Goal: Task Accomplishment & Management: Complete application form

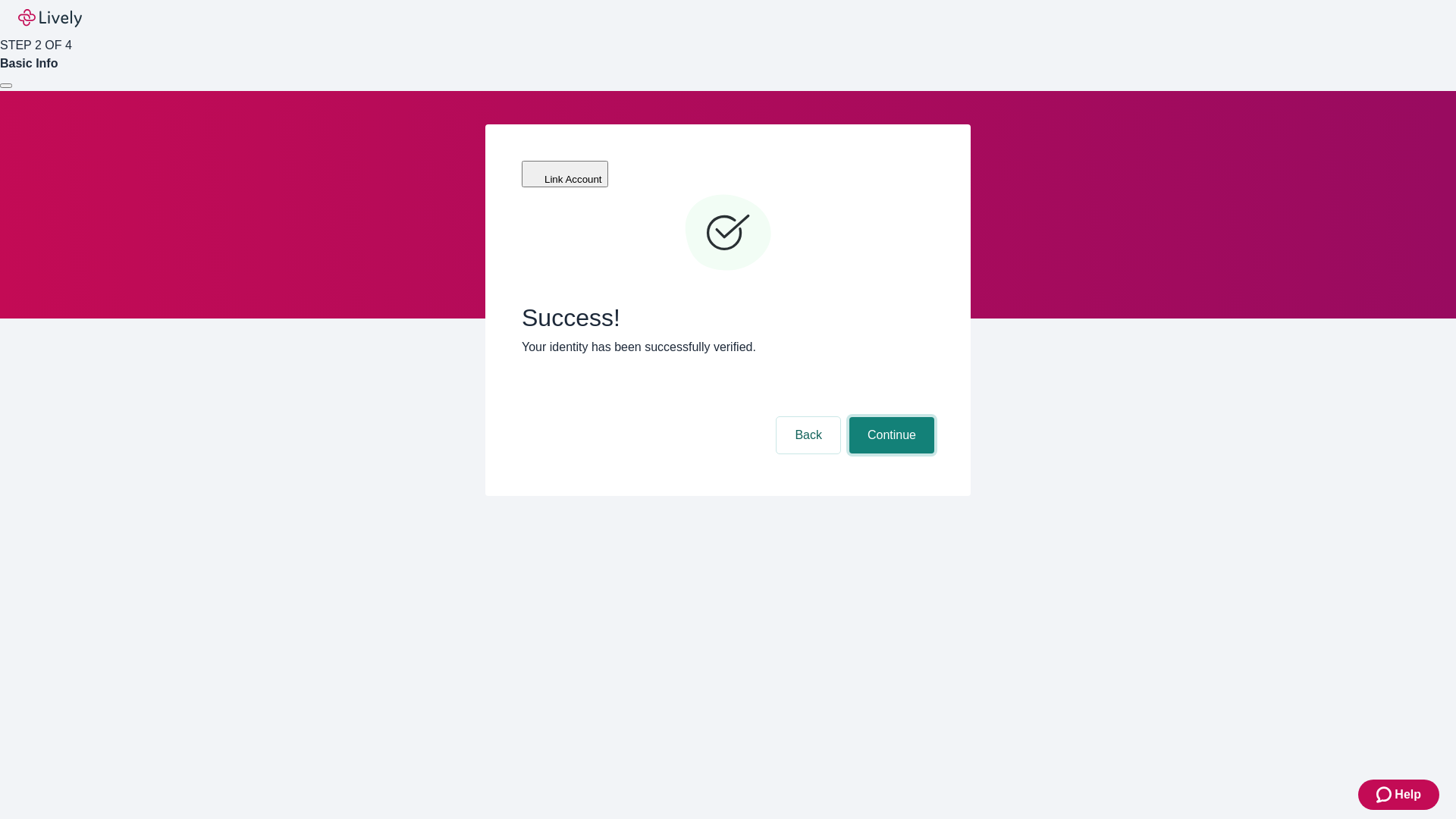
click at [889, 417] on button "Continue" at bounding box center [892, 435] width 85 height 36
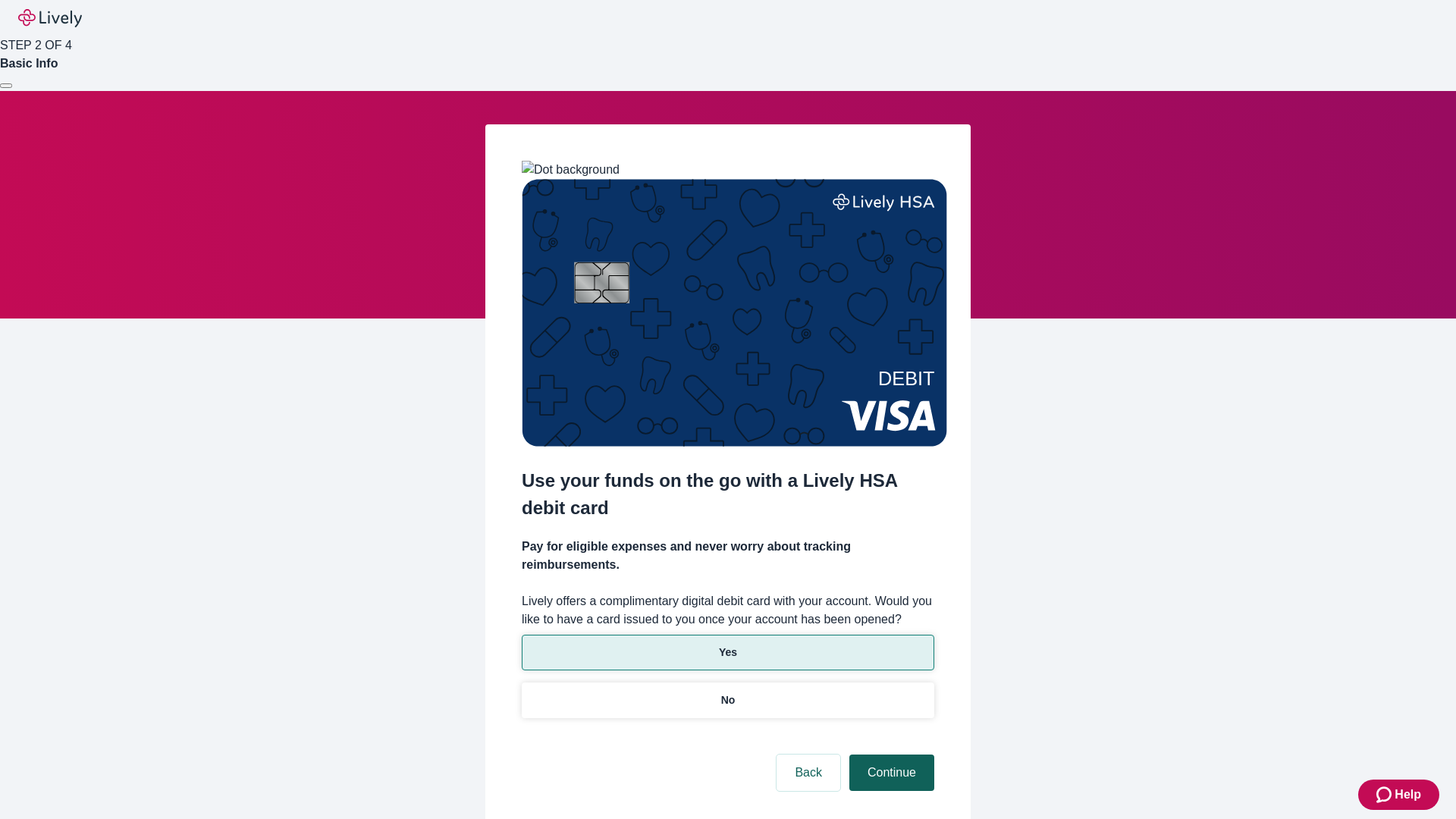
click at [727, 645] on p "Yes" at bounding box center [728, 652] width 18 height 16
click at [889, 755] on button "Continue" at bounding box center [892, 773] width 85 height 36
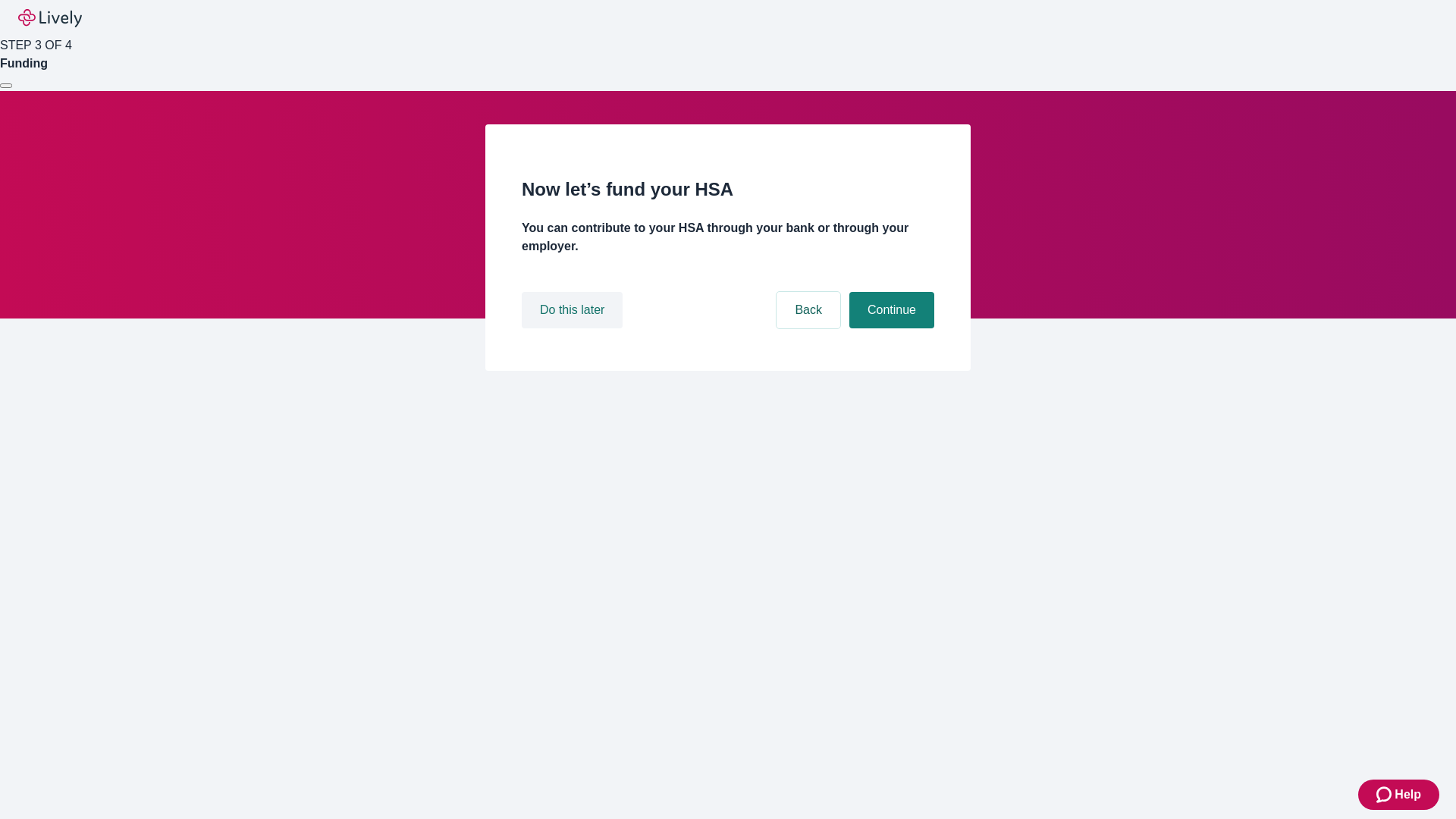
click at [574, 328] on button "Do this later" at bounding box center [572, 310] width 101 height 36
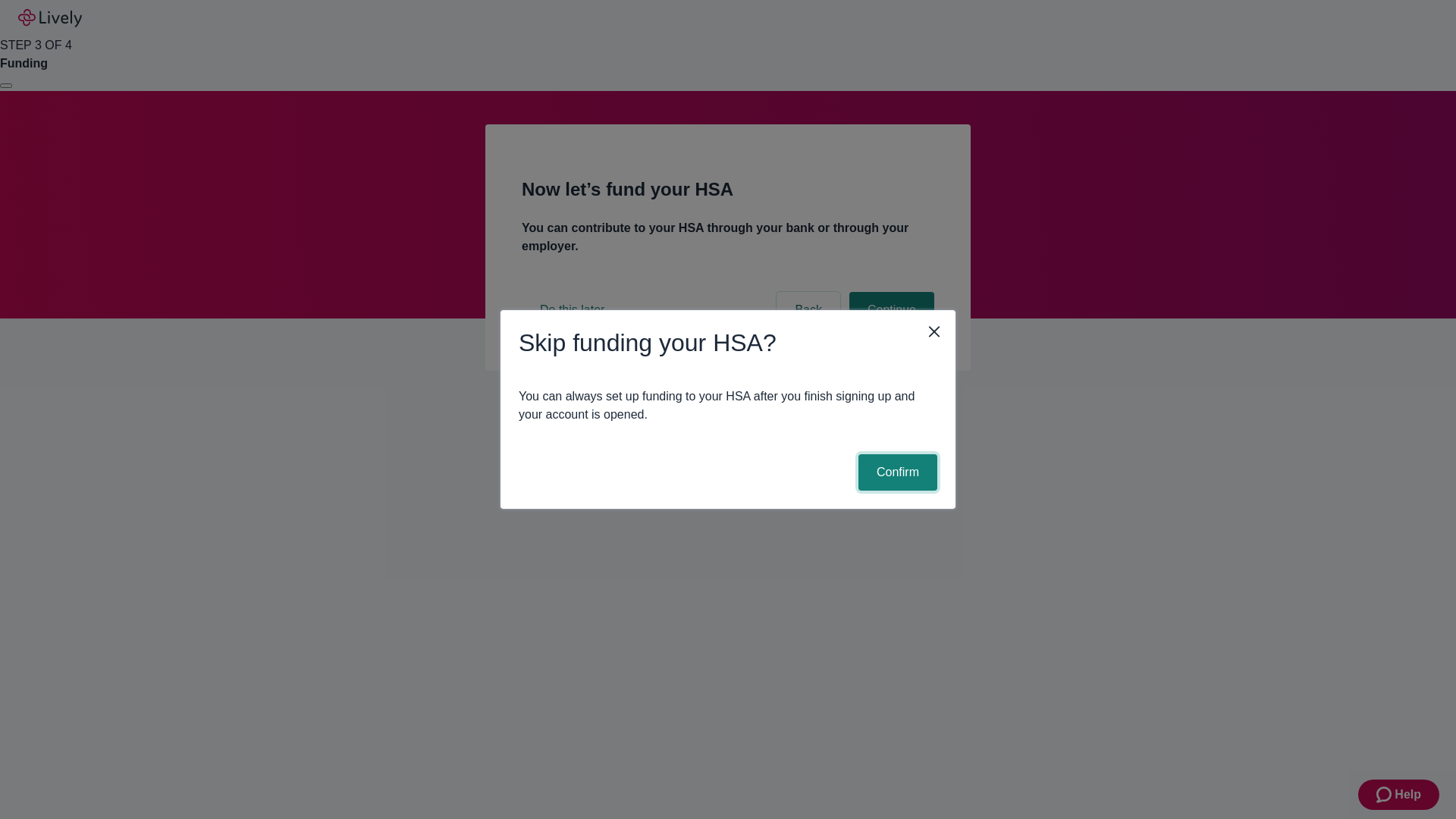
click at [896, 473] on button "Confirm" at bounding box center [897, 473] width 79 height 36
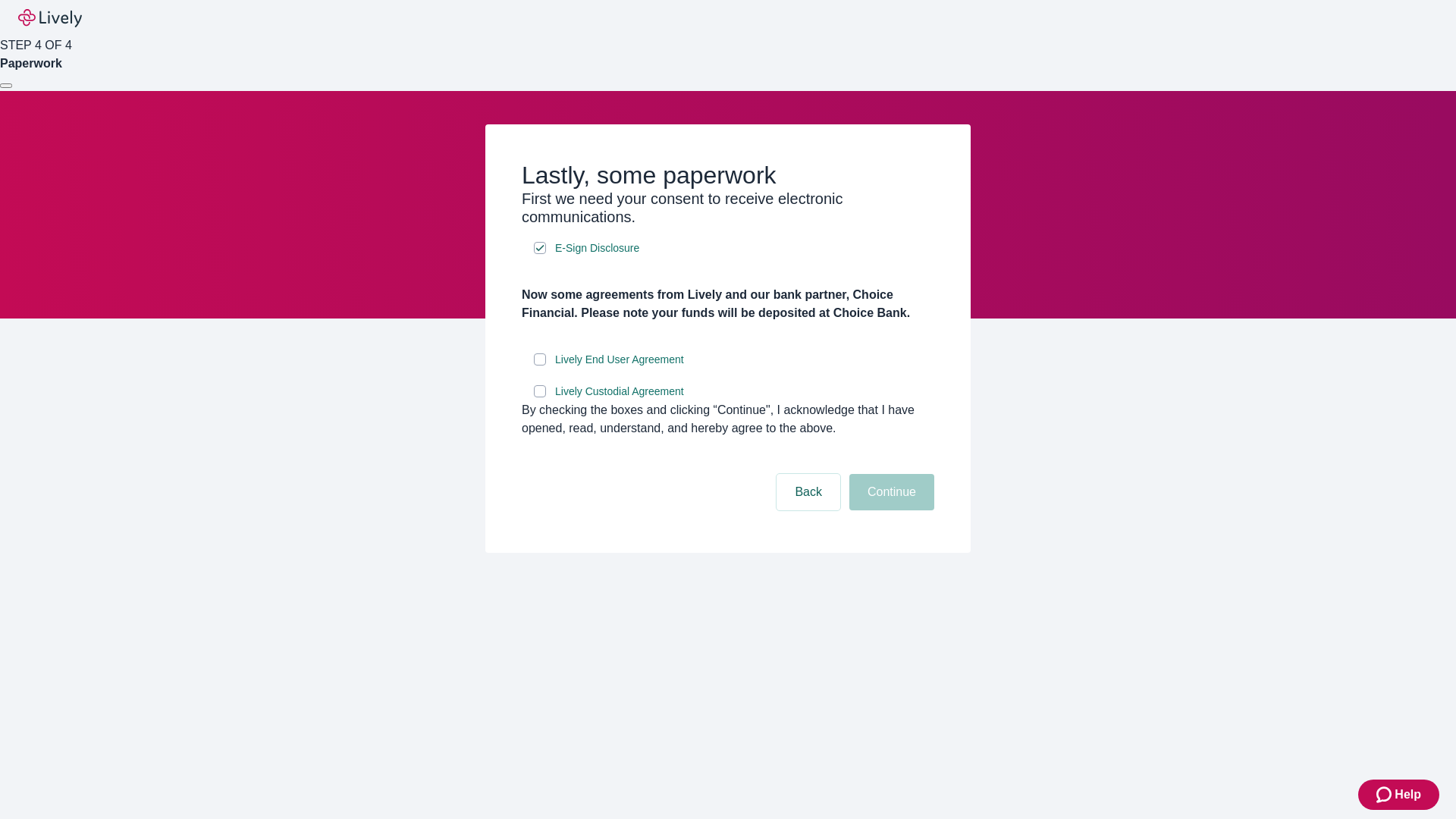
click at [540, 366] on input "Lively End User Agreement" at bounding box center [540, 359] width 12 height 12
checkbox input "true"
click at [540, 397] on input "Lively Custodial Agreement" at bounding box center [540, 391] width 12 height 12
checkbox input "true"
click at [889, 510] on button "Continue" at bounding box center [892, 492] width 85 height 36
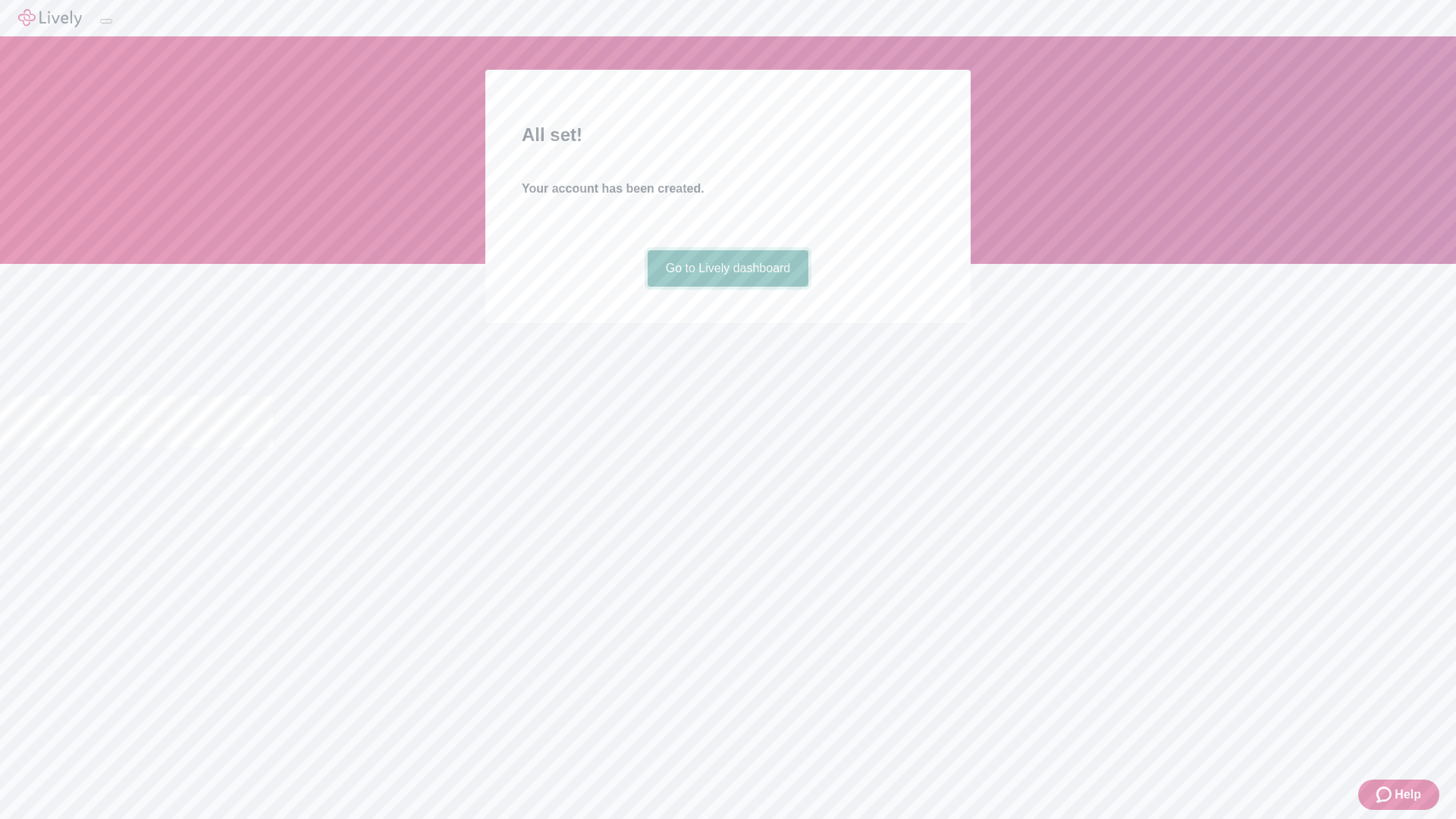
click at [727, 286] on link "Go to Lively dashboard" at bounding box center [728, 268] width 162 height 36
